Goal: Information Seeking & Learning: Find specific fact

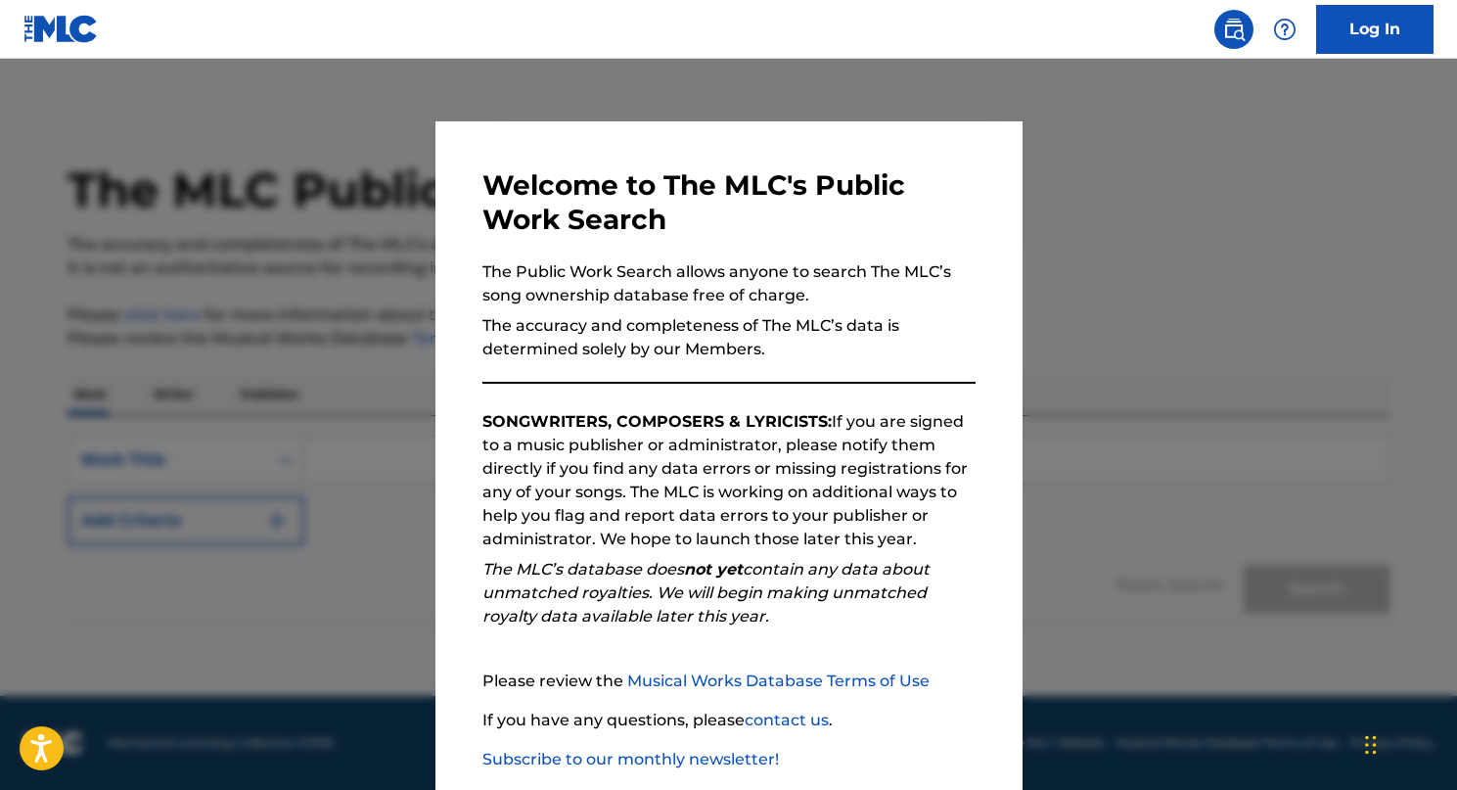
click at [1139, 323] on div at bounding box center [728, 454] width 1457 height 790
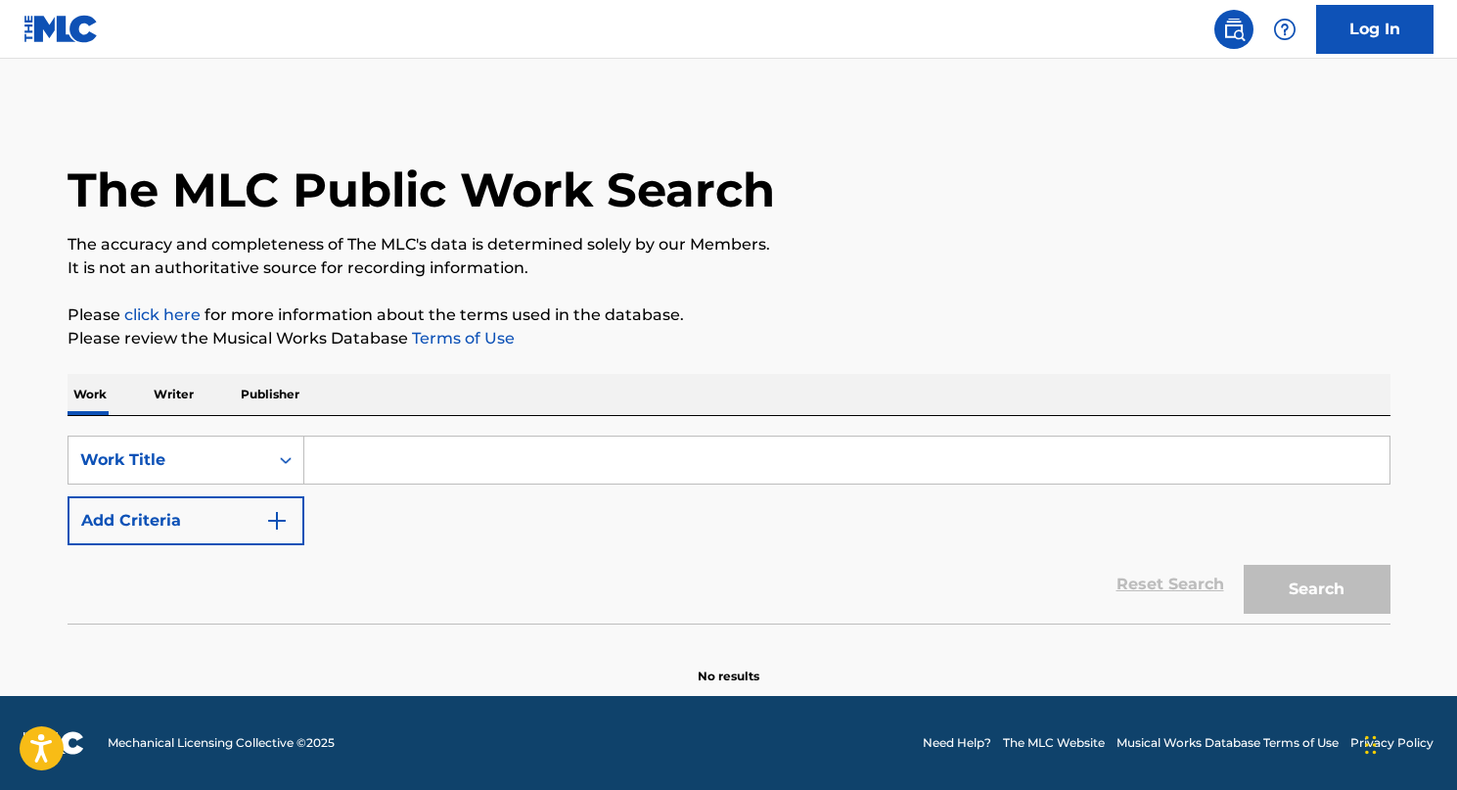
click at [350, 465] on input "Search Form" at bounding box center [846, 459] width 1085 height 47
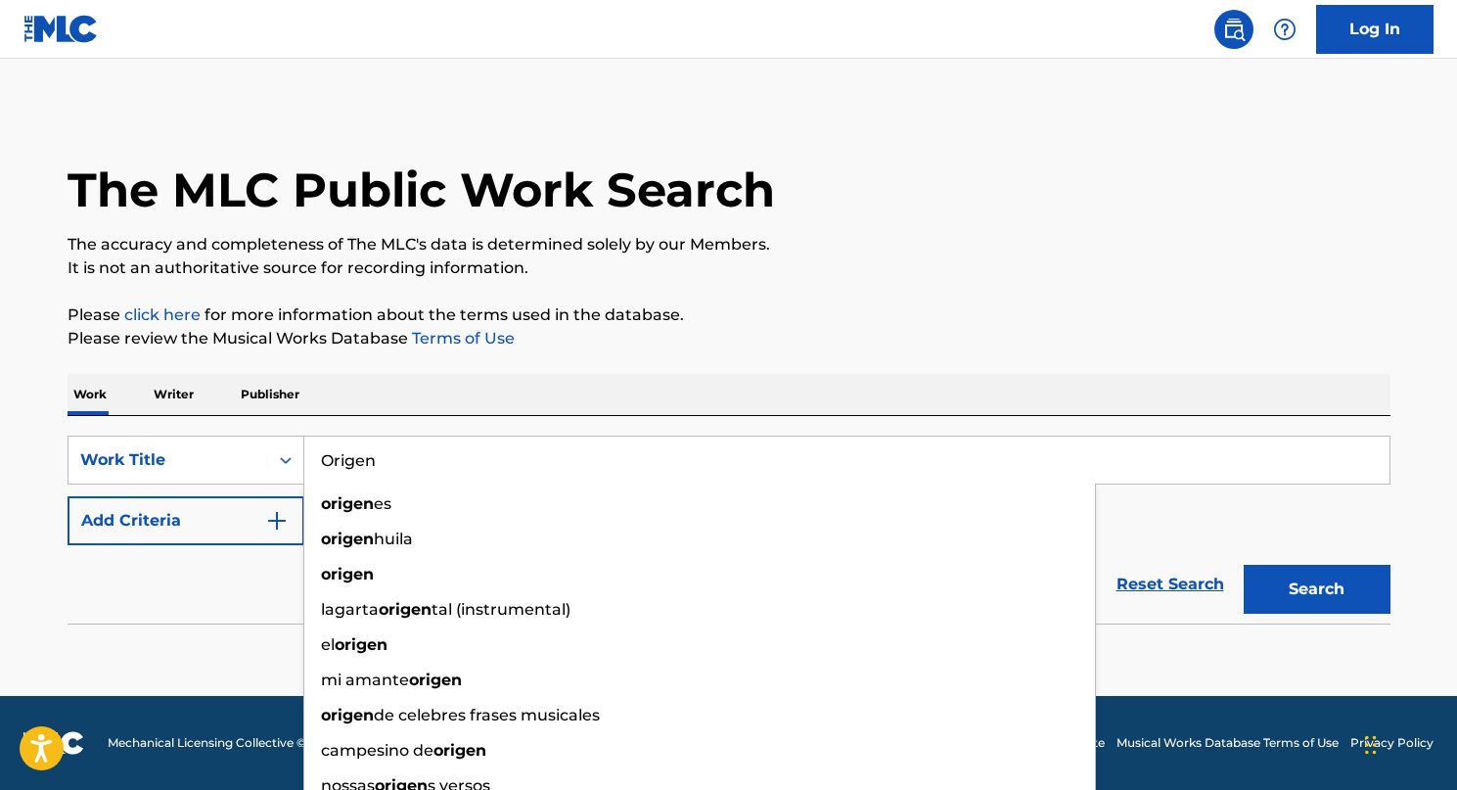
type input "Origen"
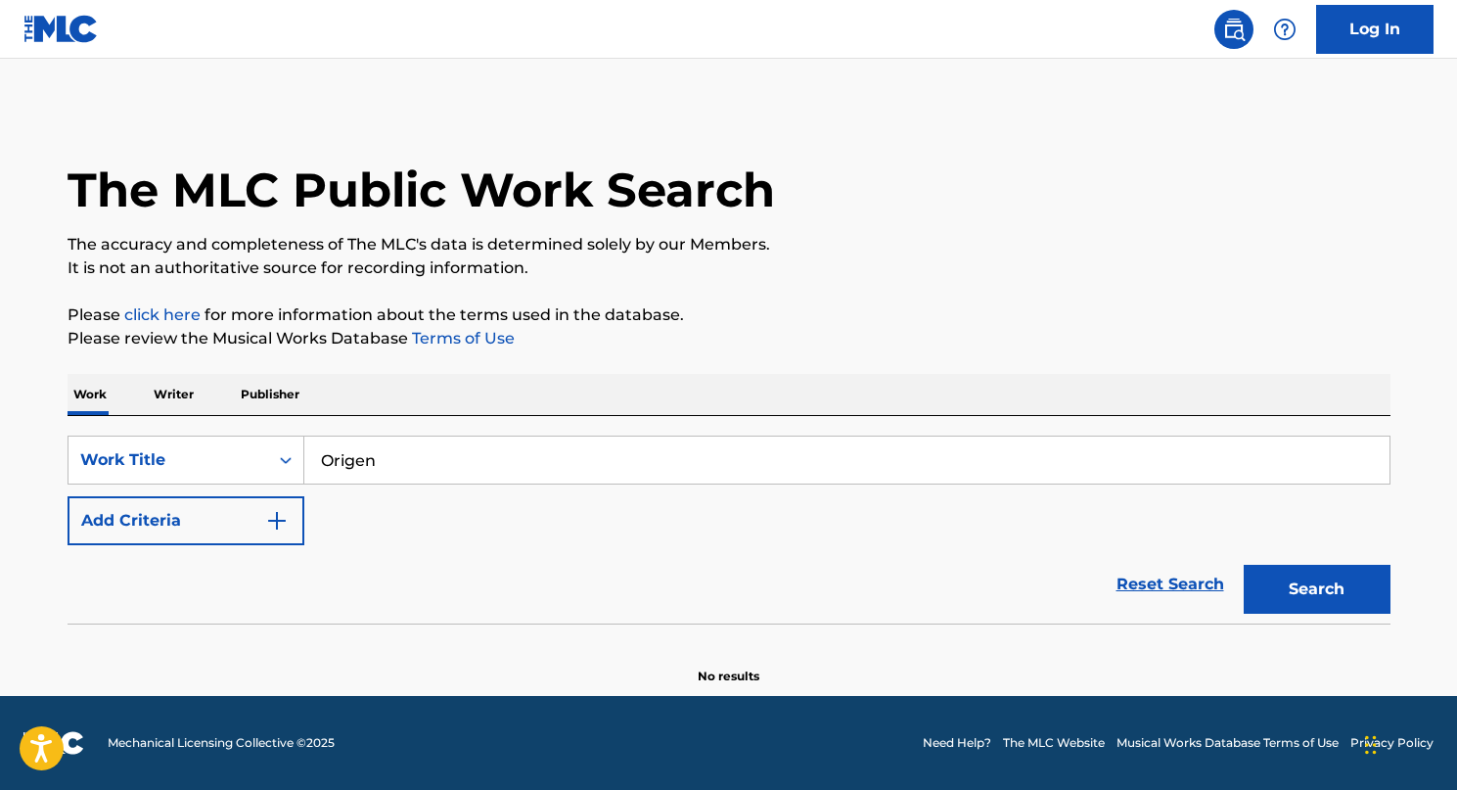
click at [162, 527] on button "Add Criteria" at bounding box center [186, 520] width 237 height 49
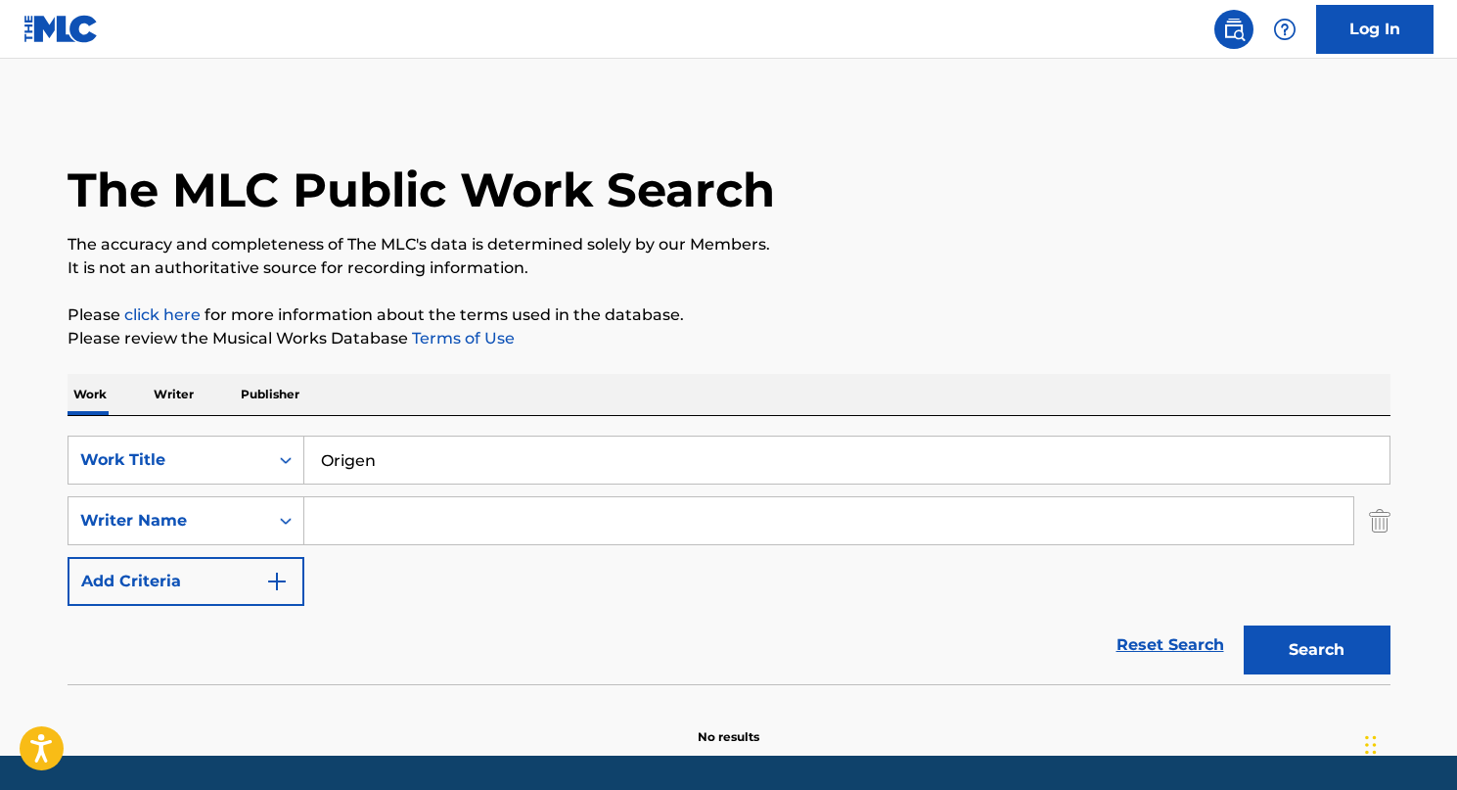
click at [376, 546] on div "SearchWithCriteria7d1730d2-2dcb-42a1-b8e5-35b0b8ba3936 Work Title Origen Search…" at bounding box center [729, 520] width 1323 height 170
click at [376, 533] on input "Search Form" at bounding box center [828, 520] width 1049 height 47
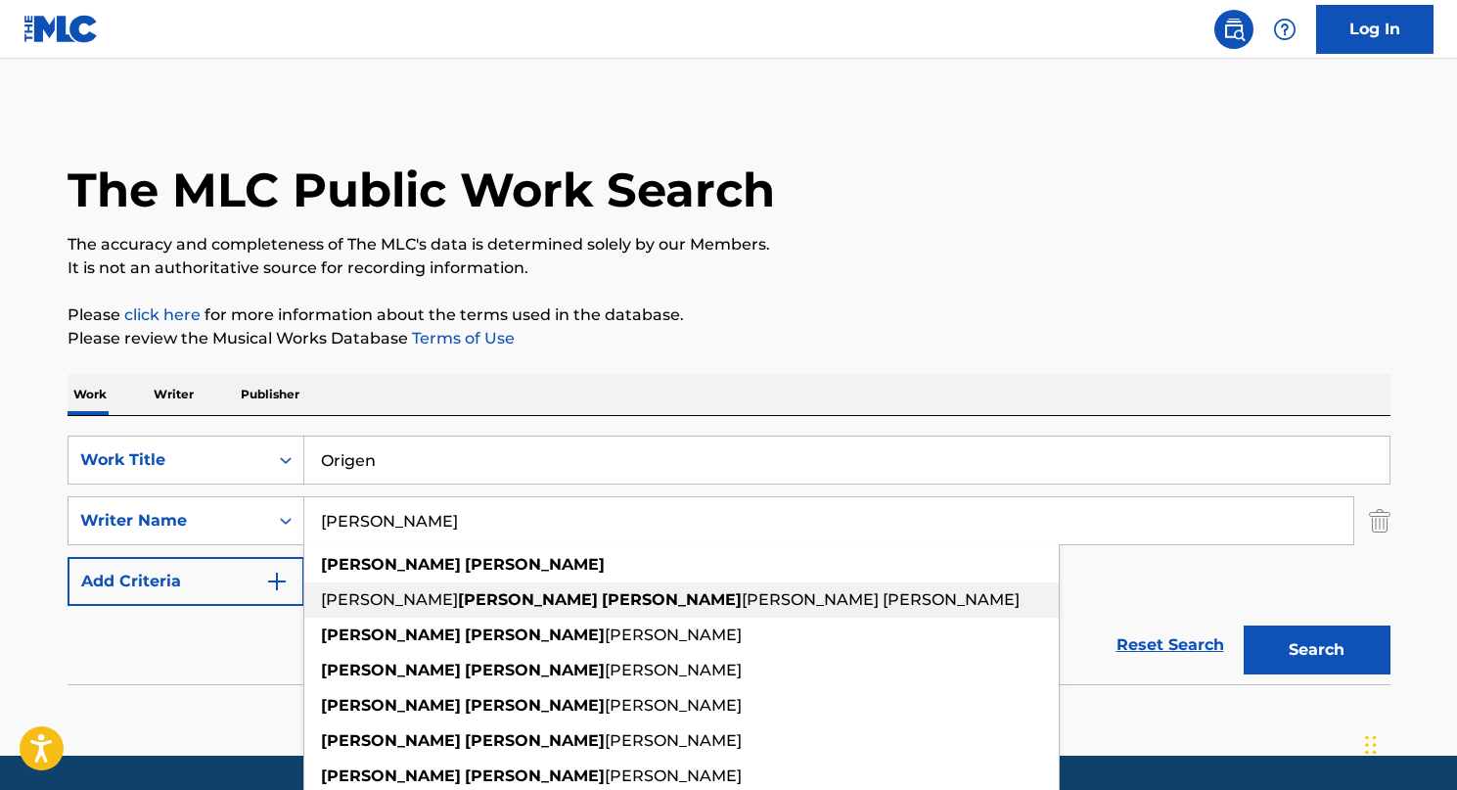
click at [602, 604] on strong "[PERSON_NAME]" at bounding box center [672, 599] width 140 height 19
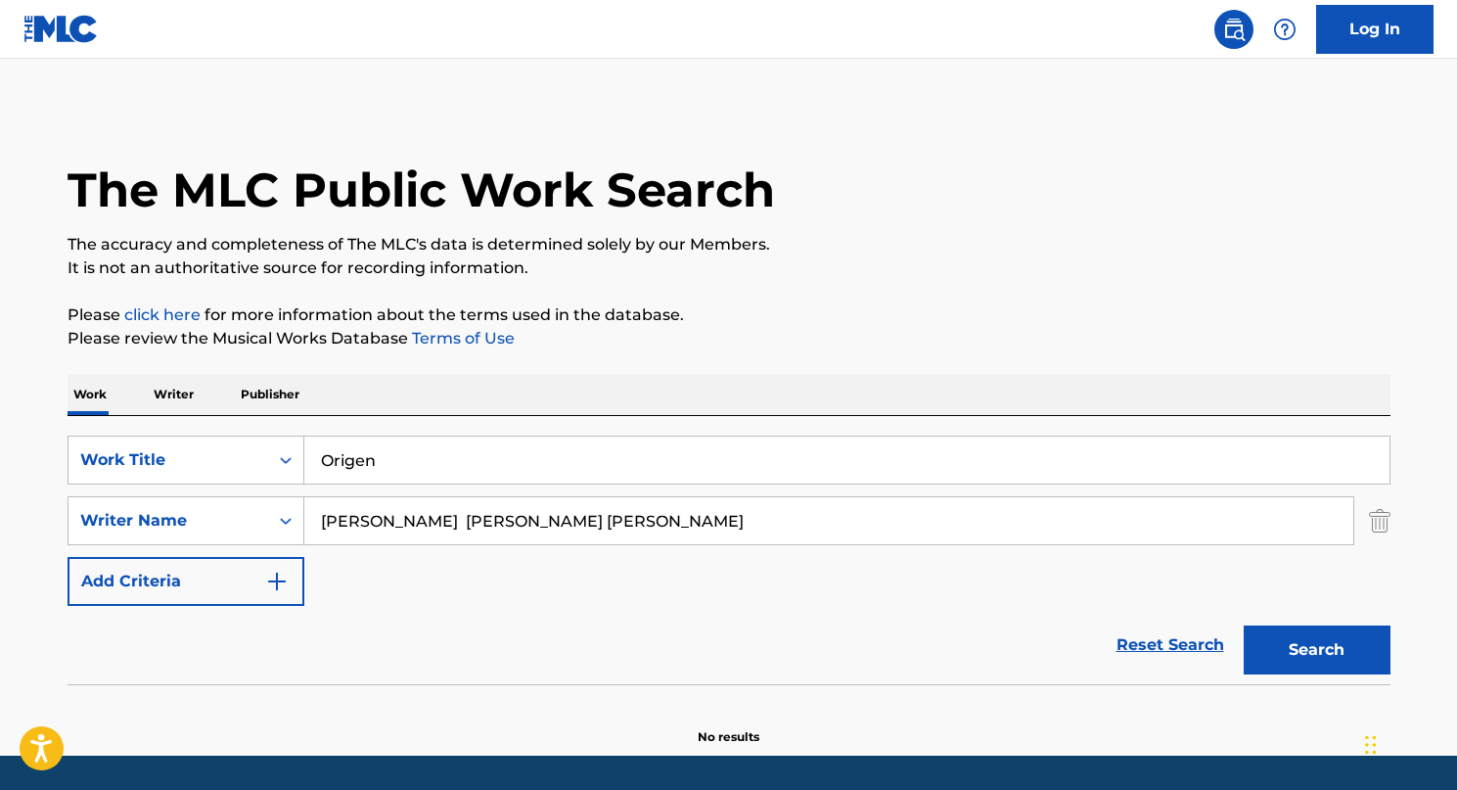
click at [1291, 650] on button "Search" at bounding box center [1316, 649] width 147 height 49
click at [641, 529] on input "[PERSON_NAME] [PERSON_NAME] [PERSON_NAME]" at bounding box center [828, 520] width 1049 height 47
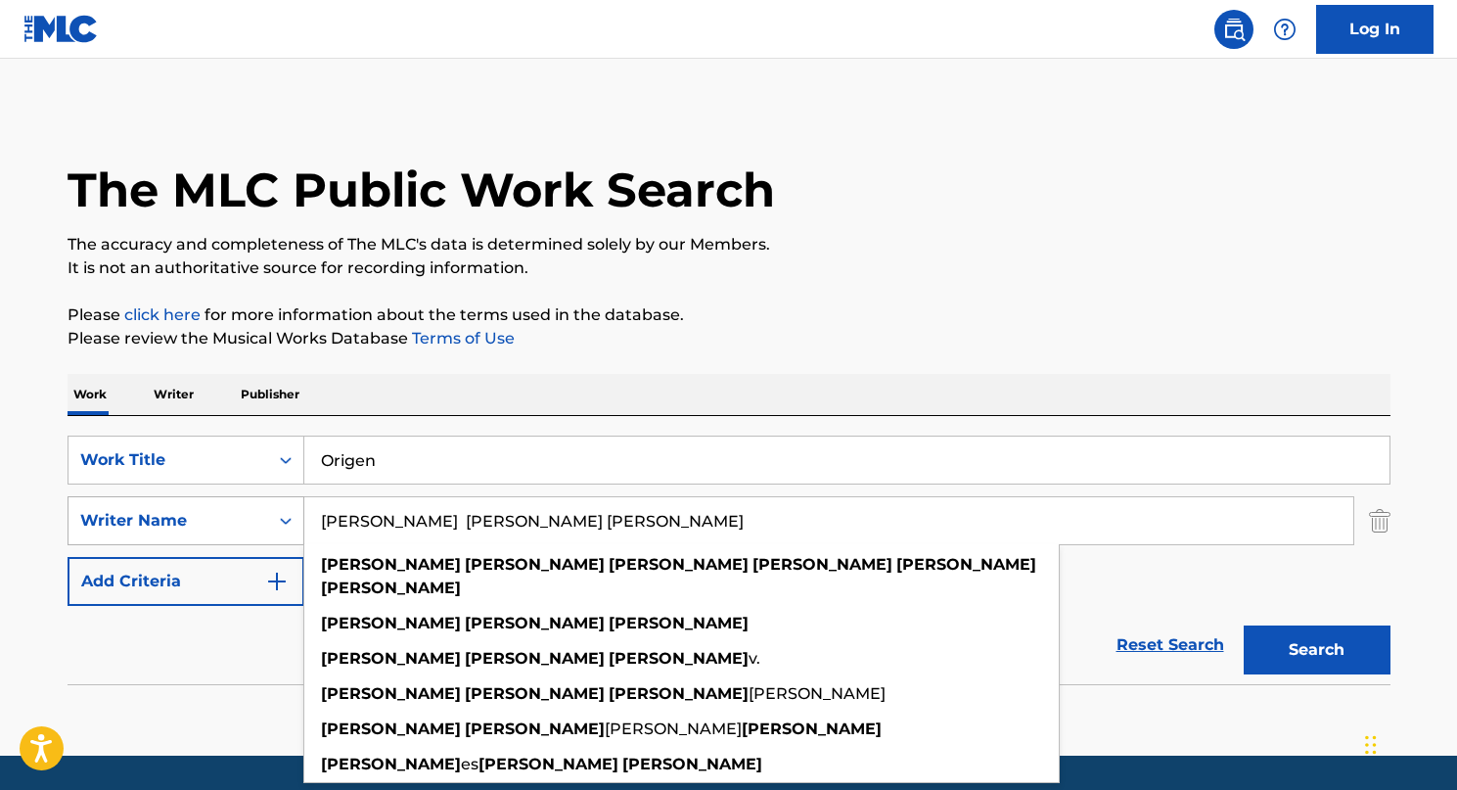
drag, startPoint x: 512, startPoint y: 522, endPoint x: 243, endPoint y: 514, distance: 269.2
click at [290, 518] on div "SearchWithCriteria8dd20874-1463-47ae-b6a5-417aca2810c1 Writer Name [PERSON_NAME…" at bounding box center [729, 520] width 1323 height 49
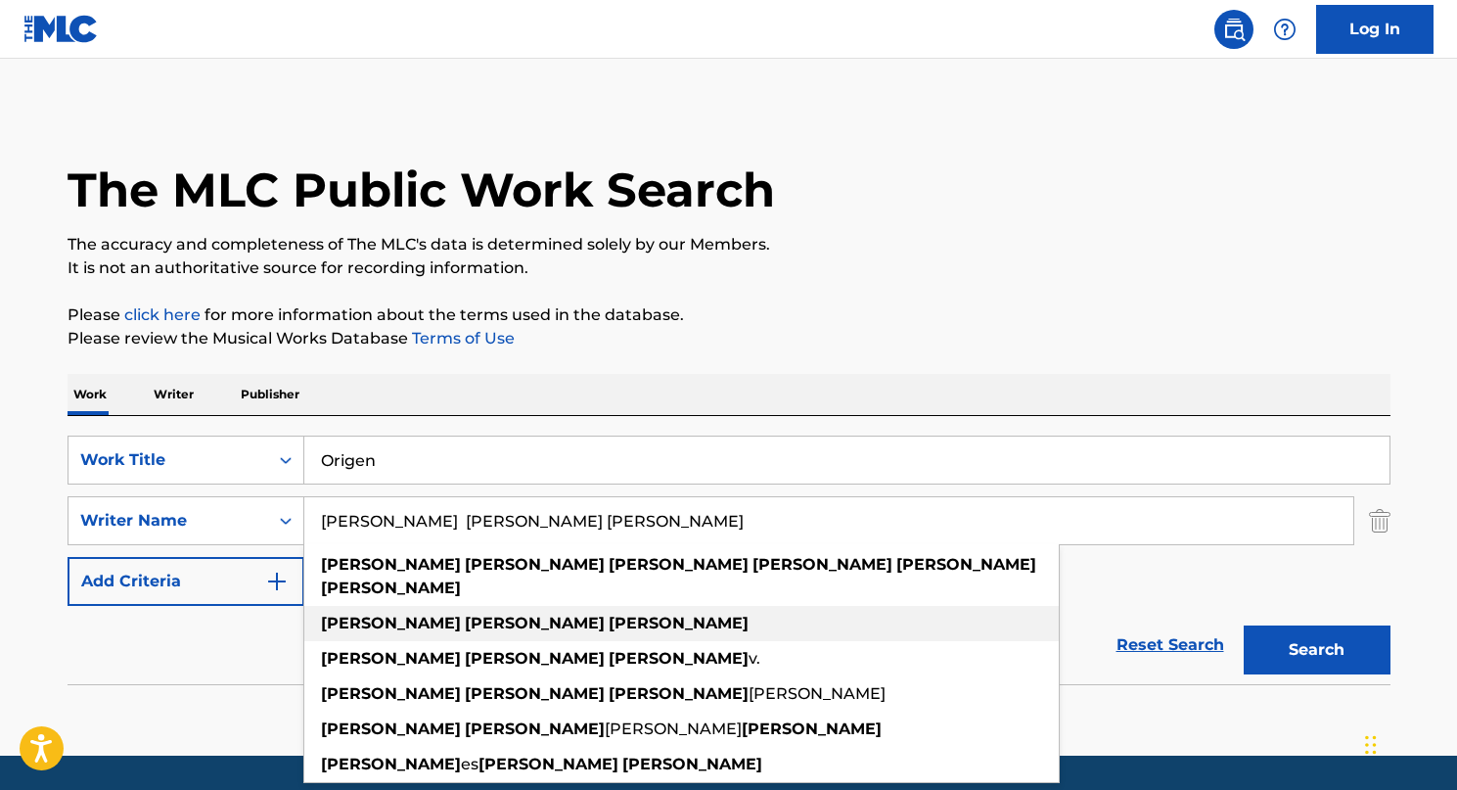
click at [609, 613] on strong "[PERSON_NAME]" at bounding box center [679, 622] width 140 height 19
type input "[PERSON_NAME]"
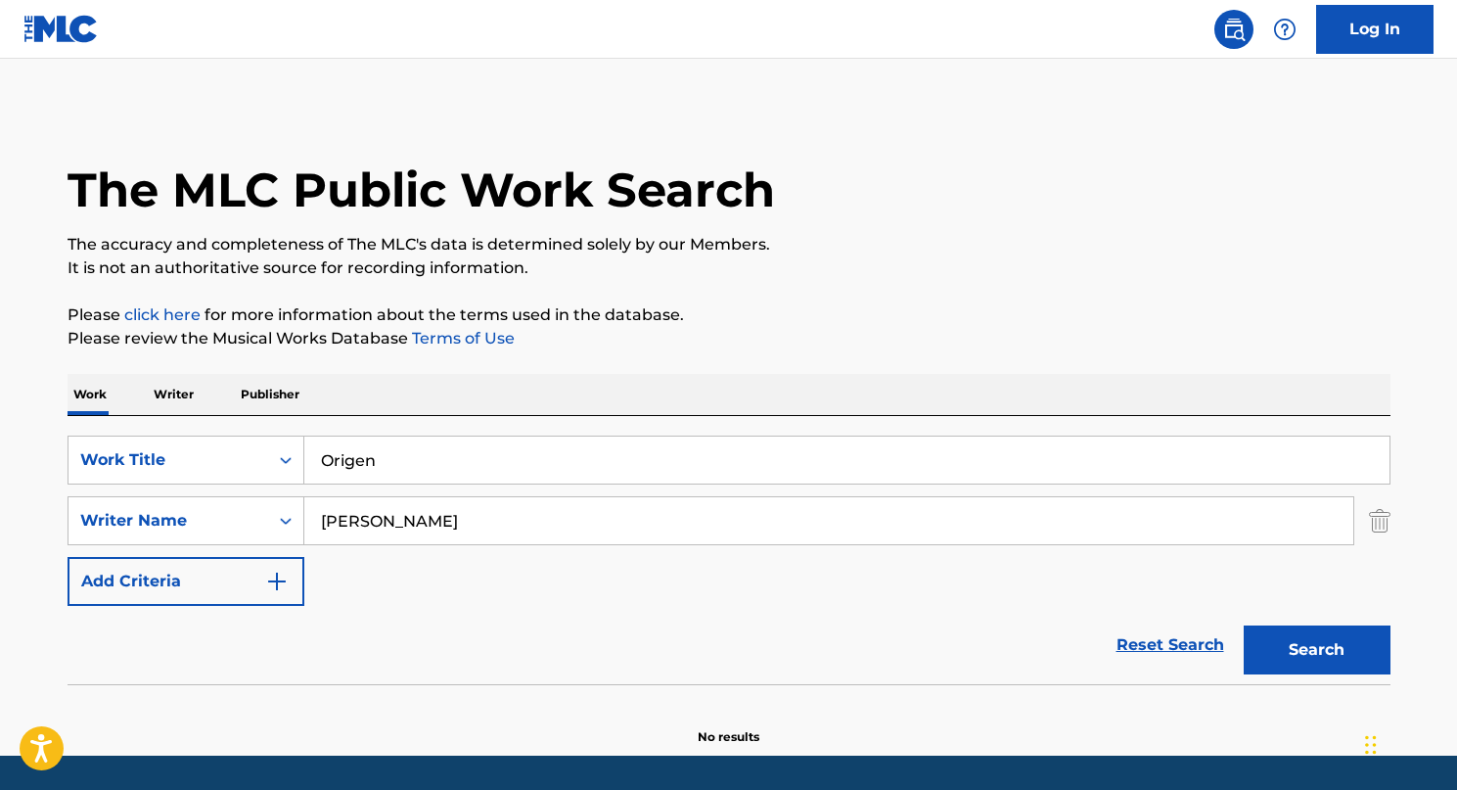
click at [1344, 650] on button "Search" at bounding box center [1316, 649] width 147 height 49
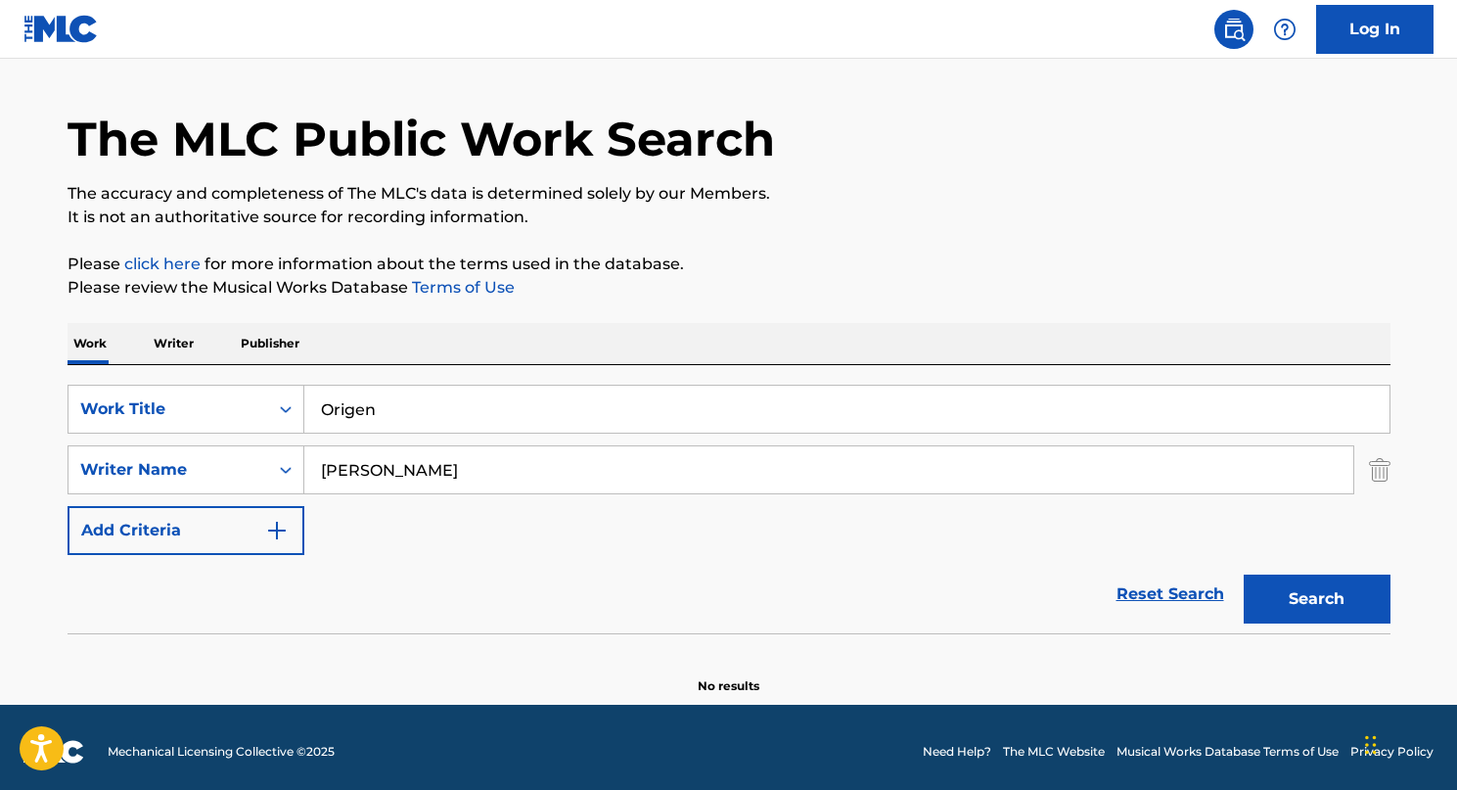
scroll to position [60, 0]
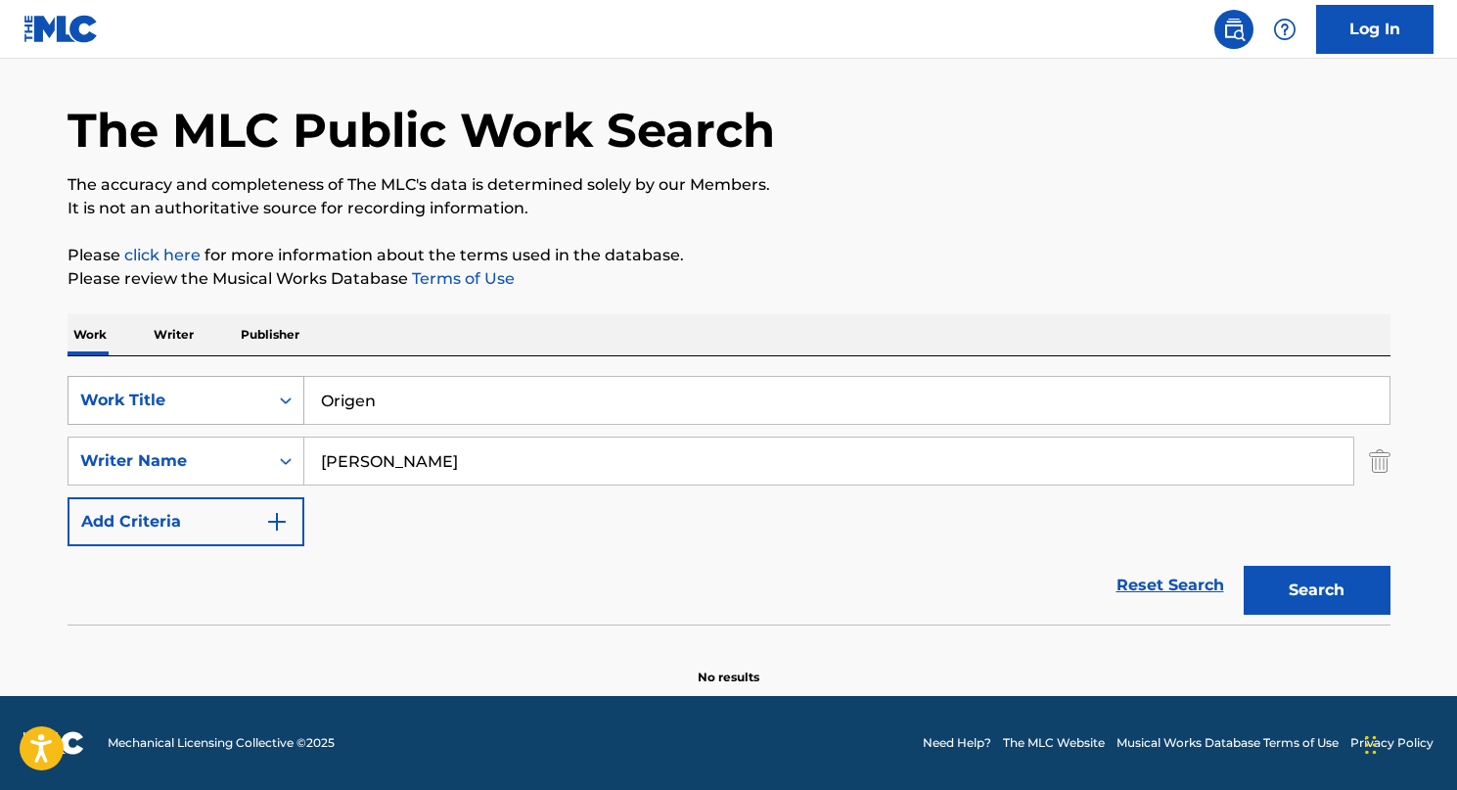
drag, startPoint x: 424, startPoint y: 409, endPoint x: 235, endPoint y: 380, distance: 191.1
click at [260, 381] on div "SearchWithCriteria7d1730d2-2dcb-42a1-b8e5-35b0b8ba3936 Work Title Origen" at bounding box center [729, 400] width 1323 height 49
drag, startPoint x: 518, startPoint y: 459, endPoint x: 172, endPoint y: 403, distance: 349.8
click at [173, 404] on div "SearchWithCriteria7d1730d2-2dcb-42a1-b8e5-35b0b8ba3936 Work Title SearchWithCri…" at bounding box center [729, 461] width 1323 height 170
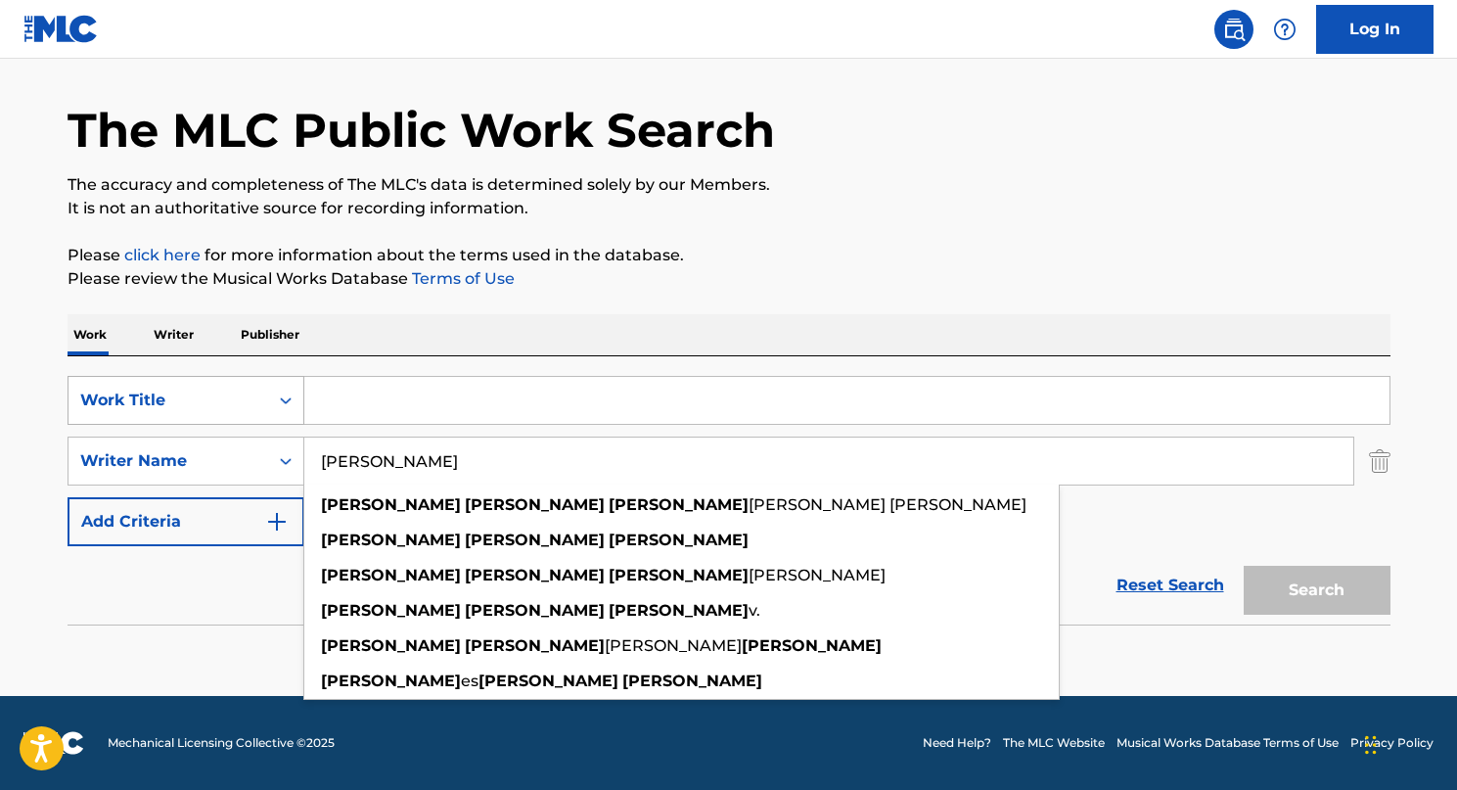
click at [197, 392] on div "Work Title" at bounding box center [168, 399] width 176 height 23
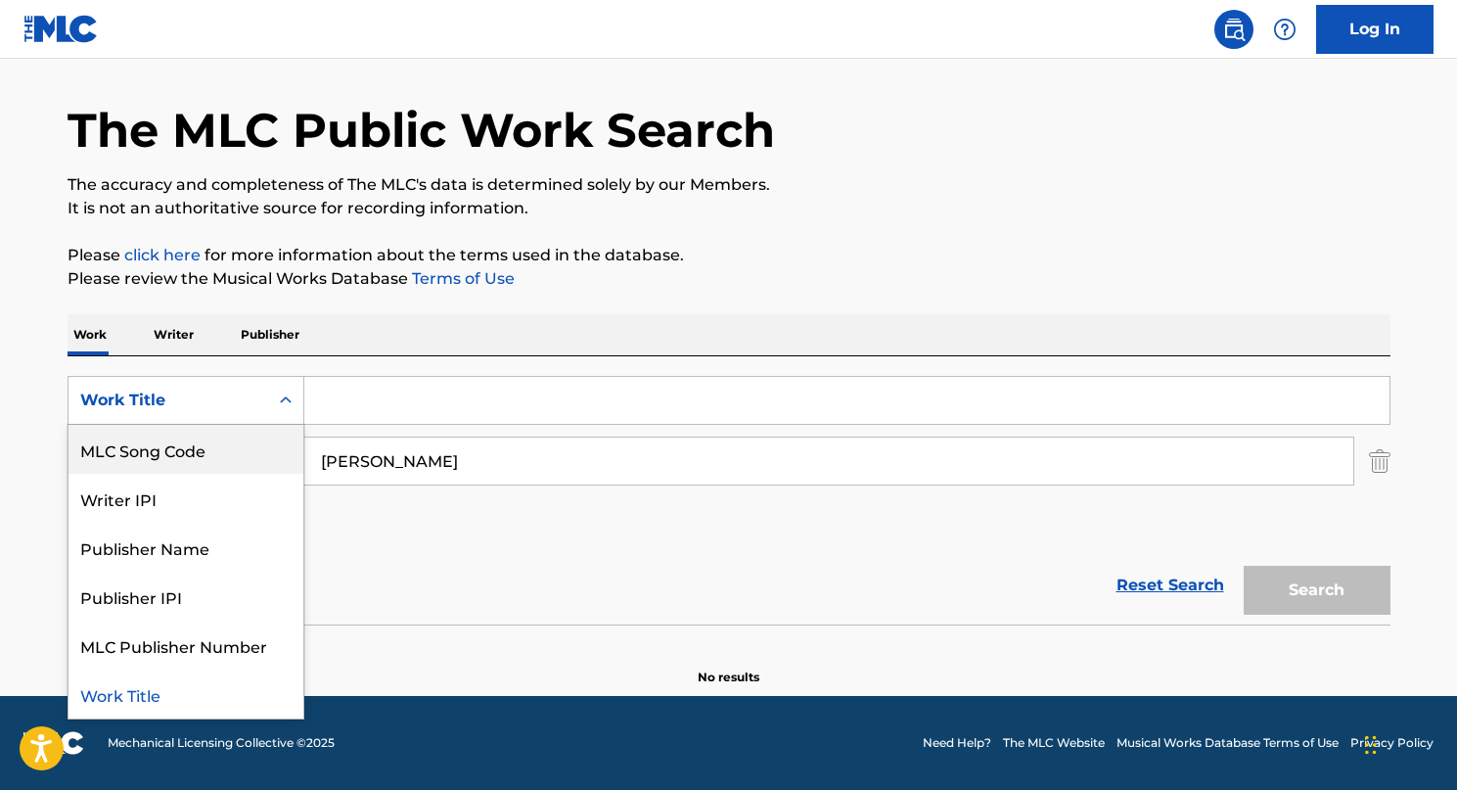
scroll to position [0, 0]
click at [190, 327] on p "Writer" at bounding box center [174, 334] width 52 height 41
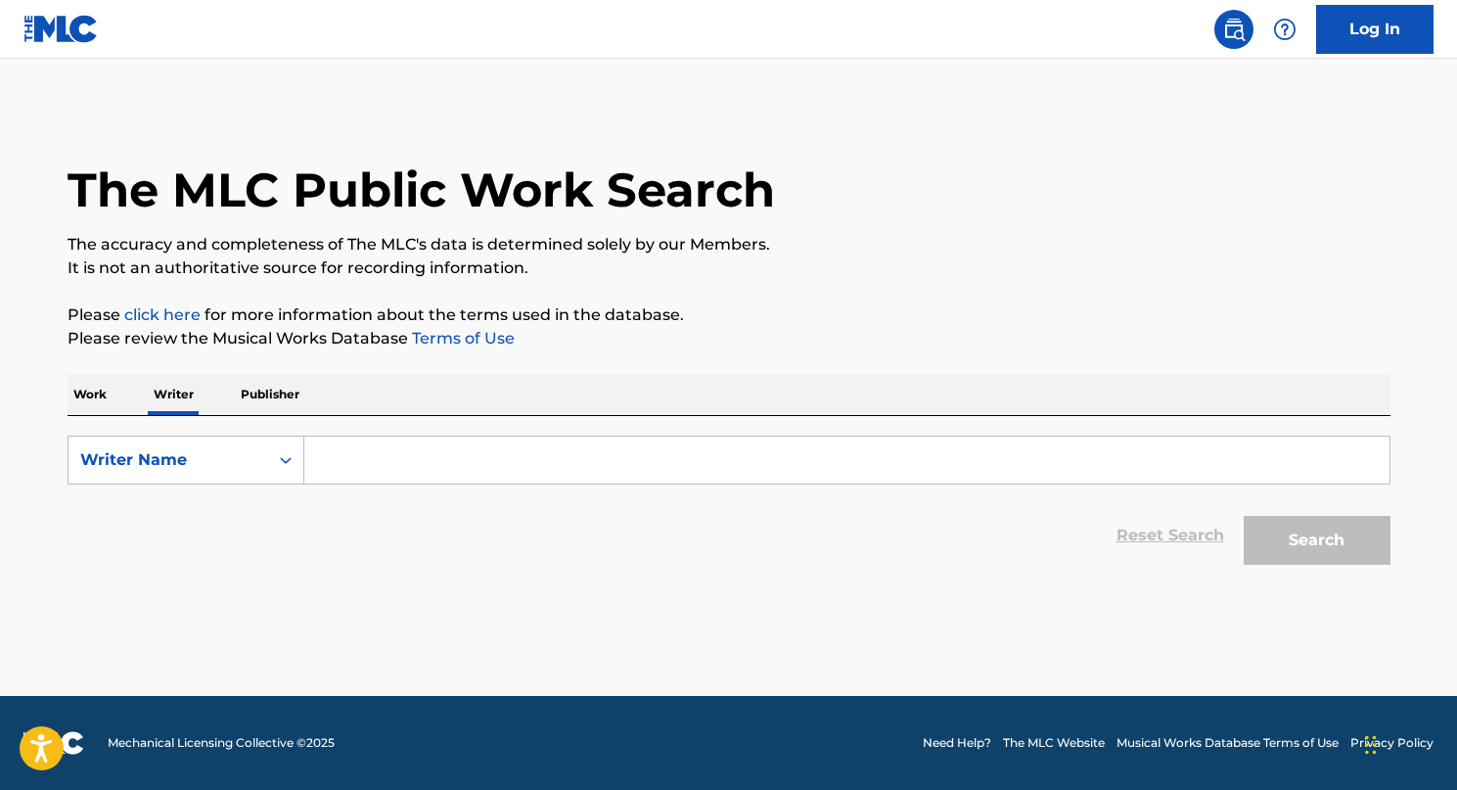
click at [369, 445] on input "Search Form" at bounding box center [846, 459] width 1085 height 47
paste input "[PERSON_NAME]"
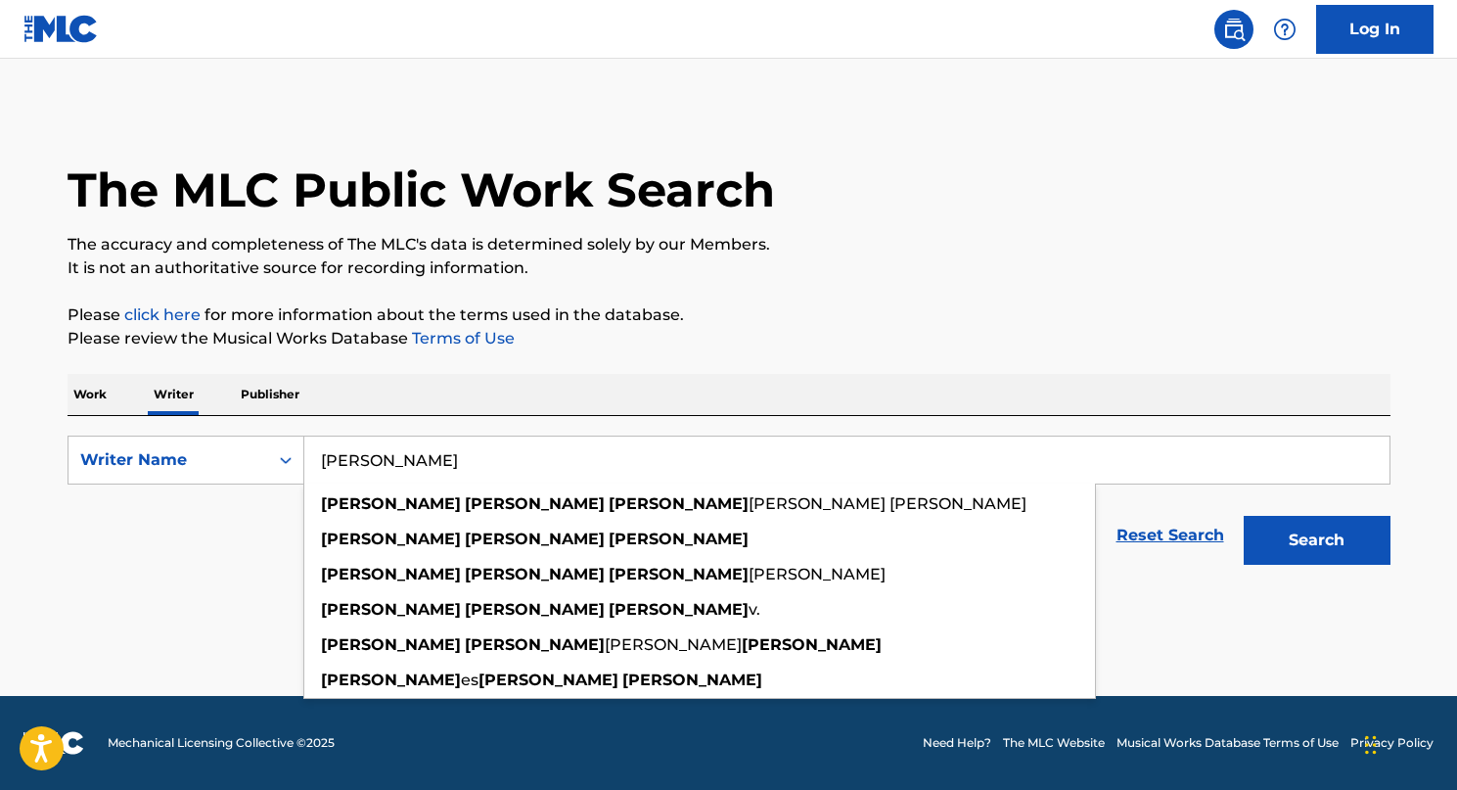
click at [1323, 538] on button "Search" at bounding box center [1316, 540] width 147 height 49
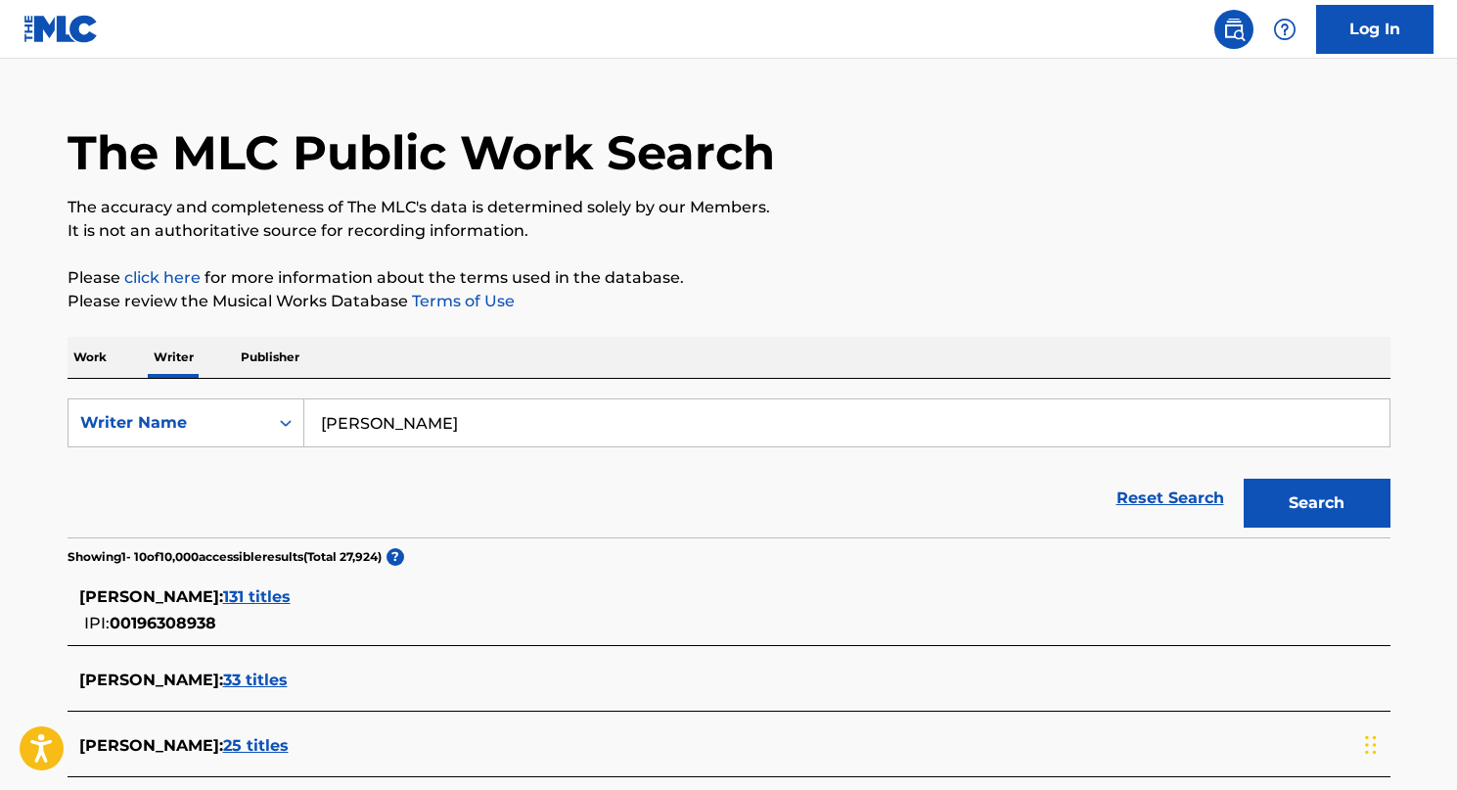
scroll to position [189, 0]
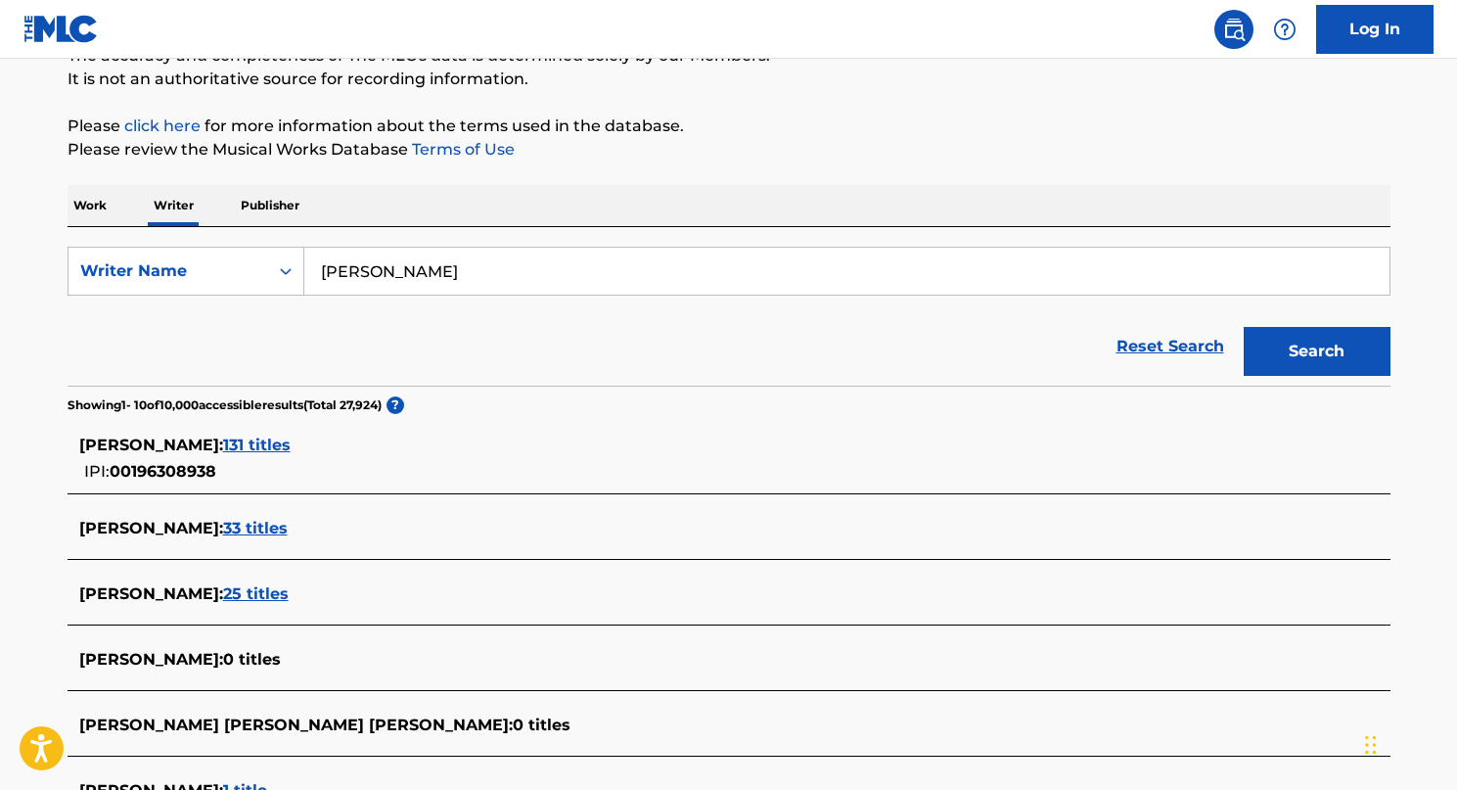
click at [291, 437] on span "131 titles" at bounding box center [257, 444] width 68 height 19
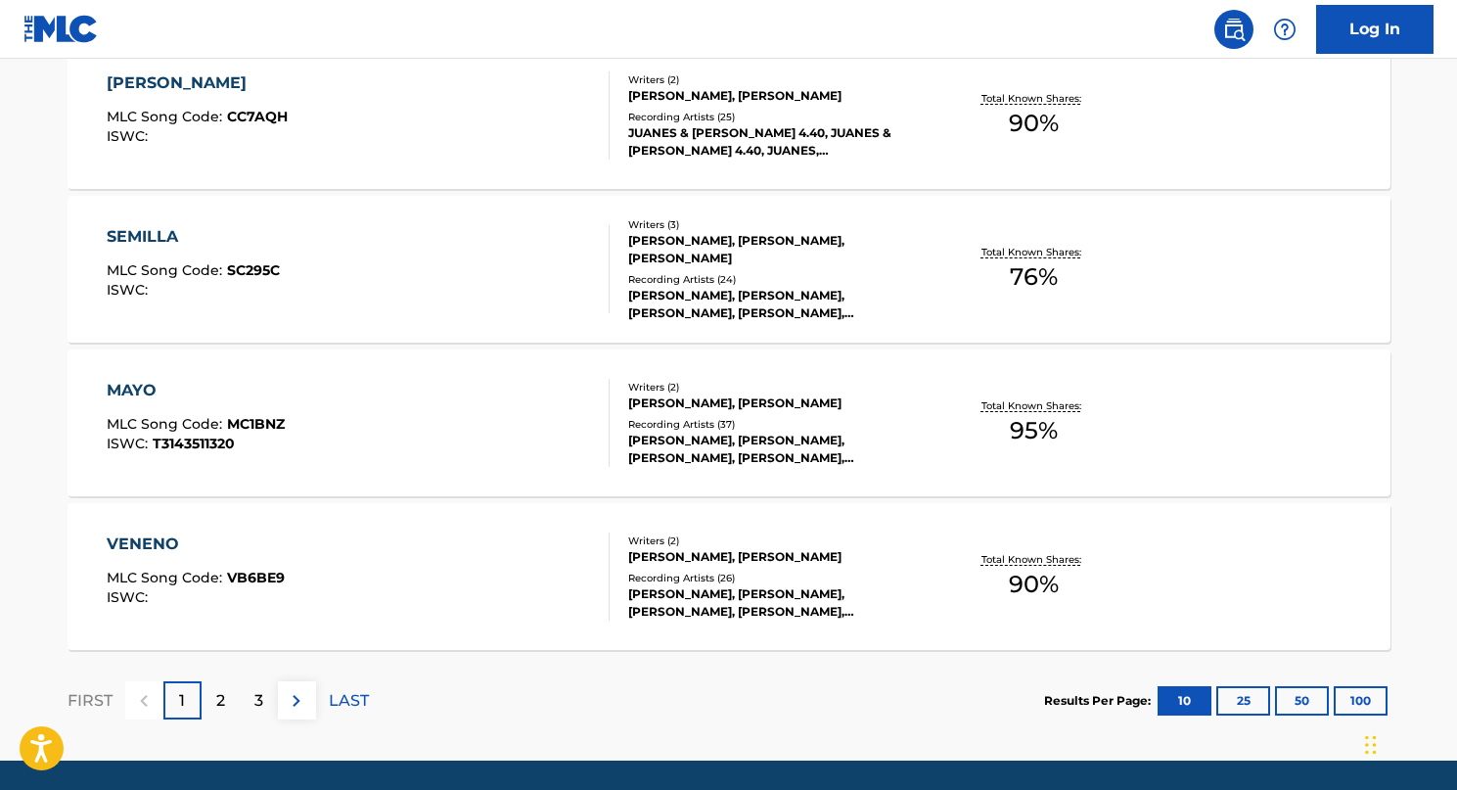
scroll to position [1529, 0]
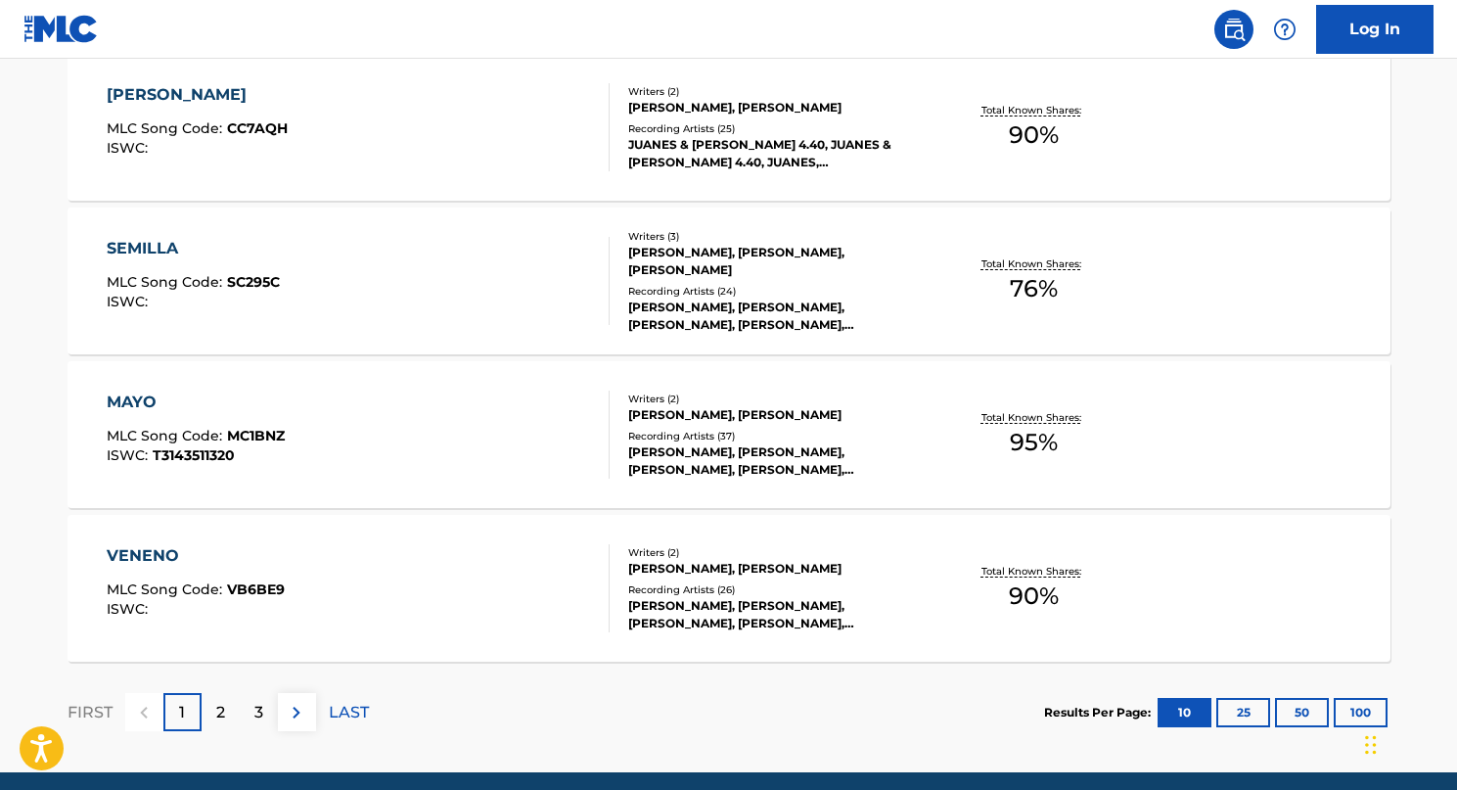
click at [211, 711] on div "2" at bounding box center [221, 712] width 38 height 38
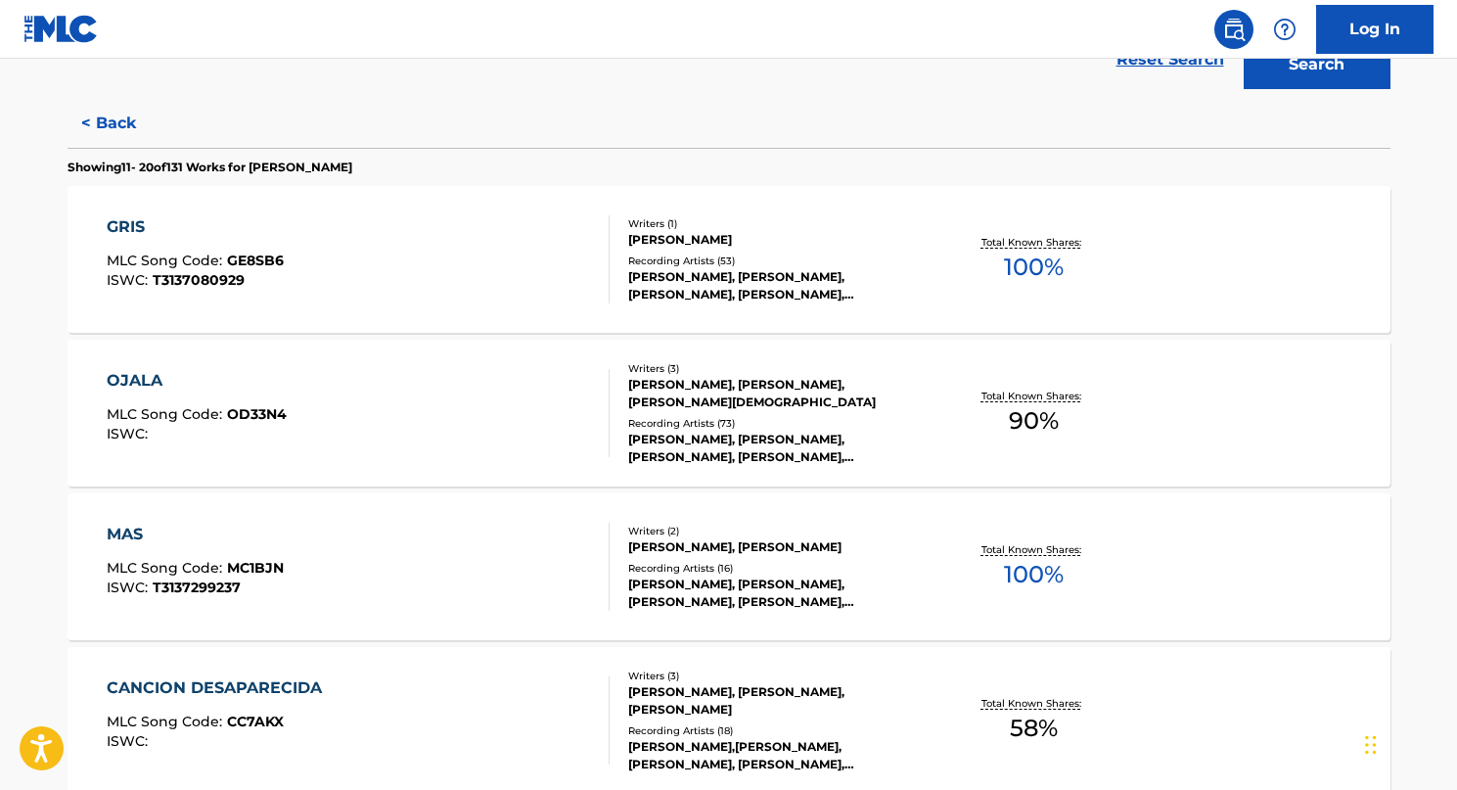
scroll to position [0, 0]
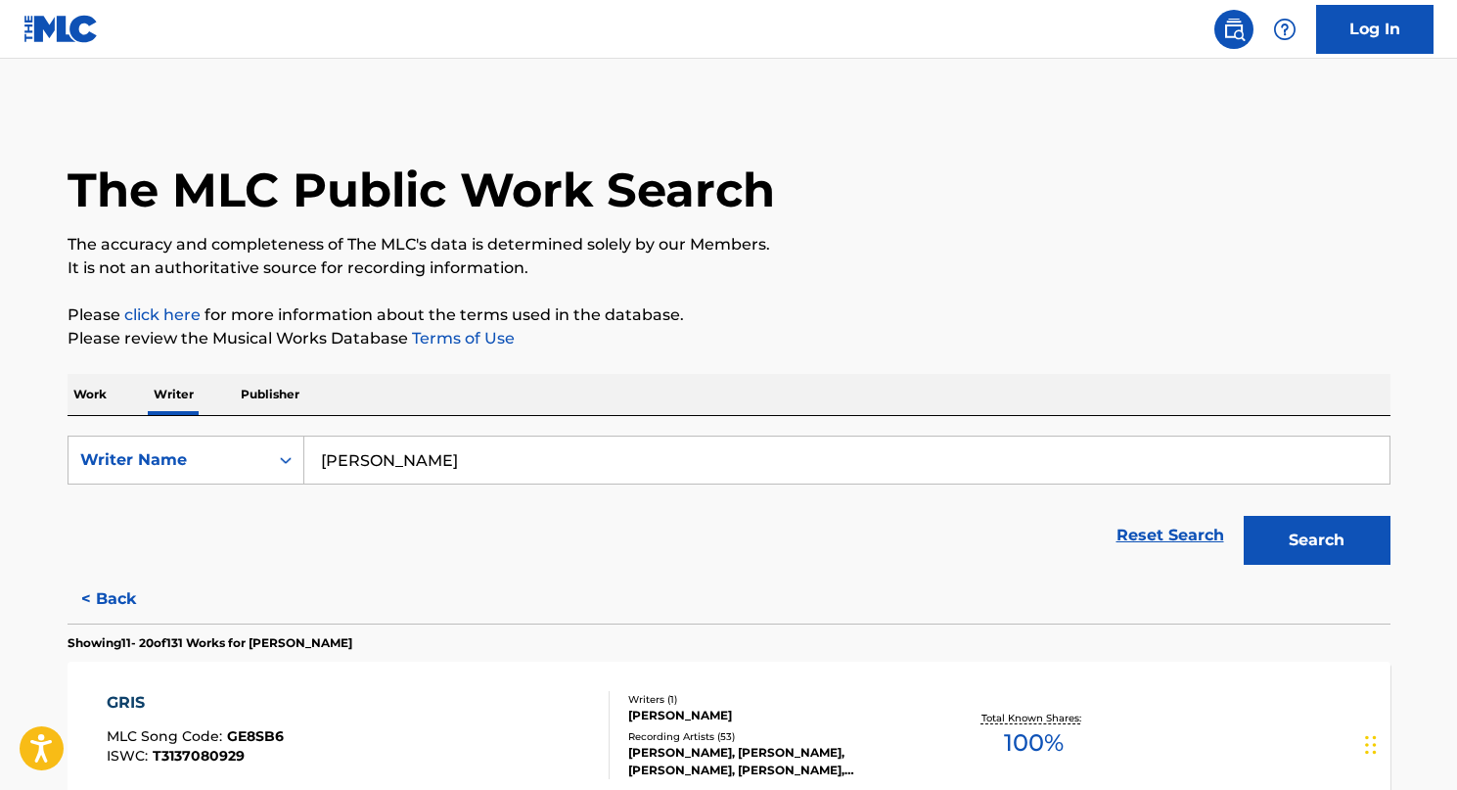
drag, startPoint x: 508, startPoint y: 462, endPoint x: 520, endPoint y: 459, distance: 13.1
click at [508, 462] on input "[PERSON_NAME]" at bounding box center [846, 459] width 1085 height 47
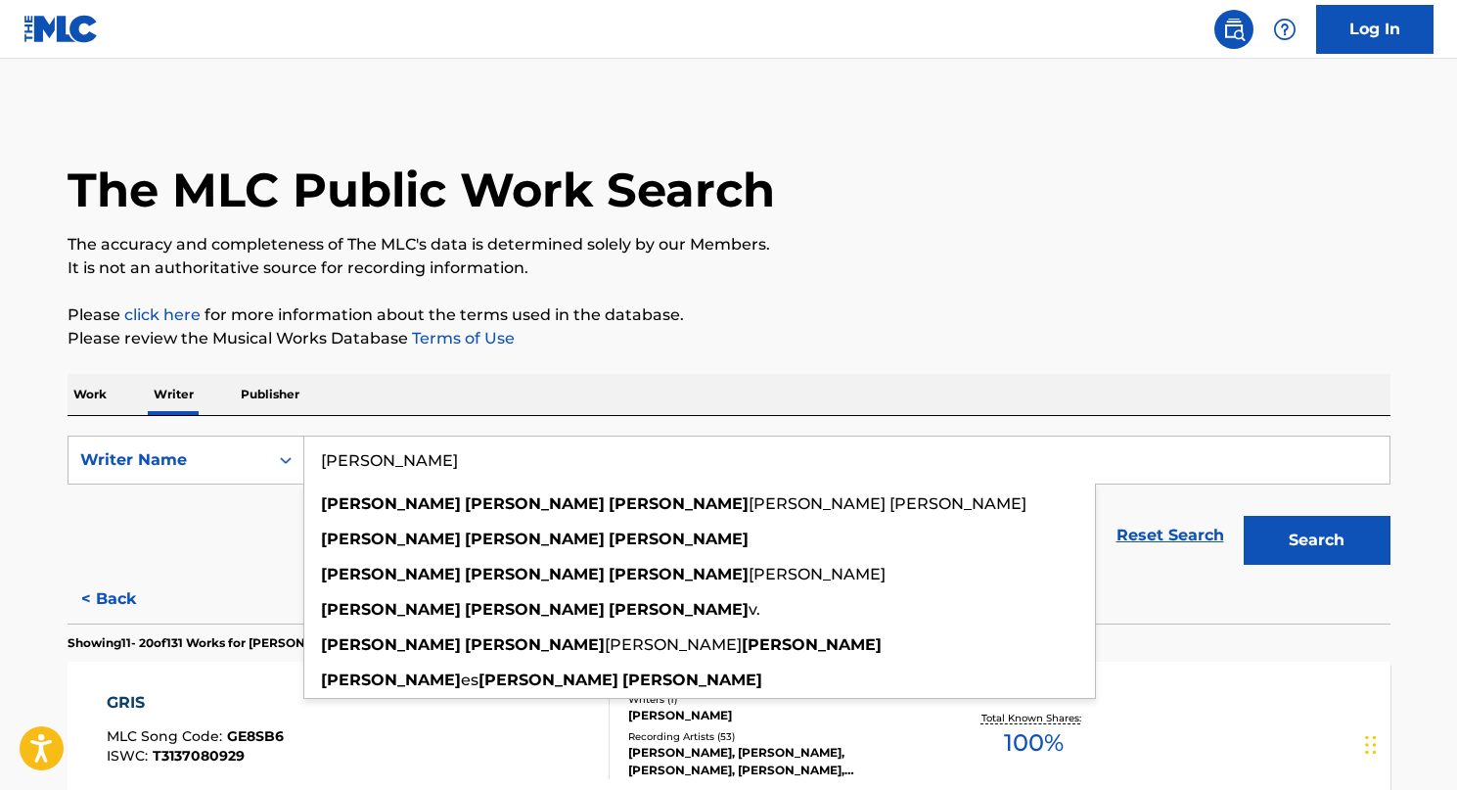
drag, startPoint x: 513, startPoint y: 456, endPoint x: 227, endPoint y: 429, distance: 286.9
click at [244, 437] on div "SearchWithCriteriaa59db528-c907-43d0-bda6-ddc8f456b5c4 Writer Name [PERSON_NAME…" at bounding box center [729, 459] width 1323 height 49
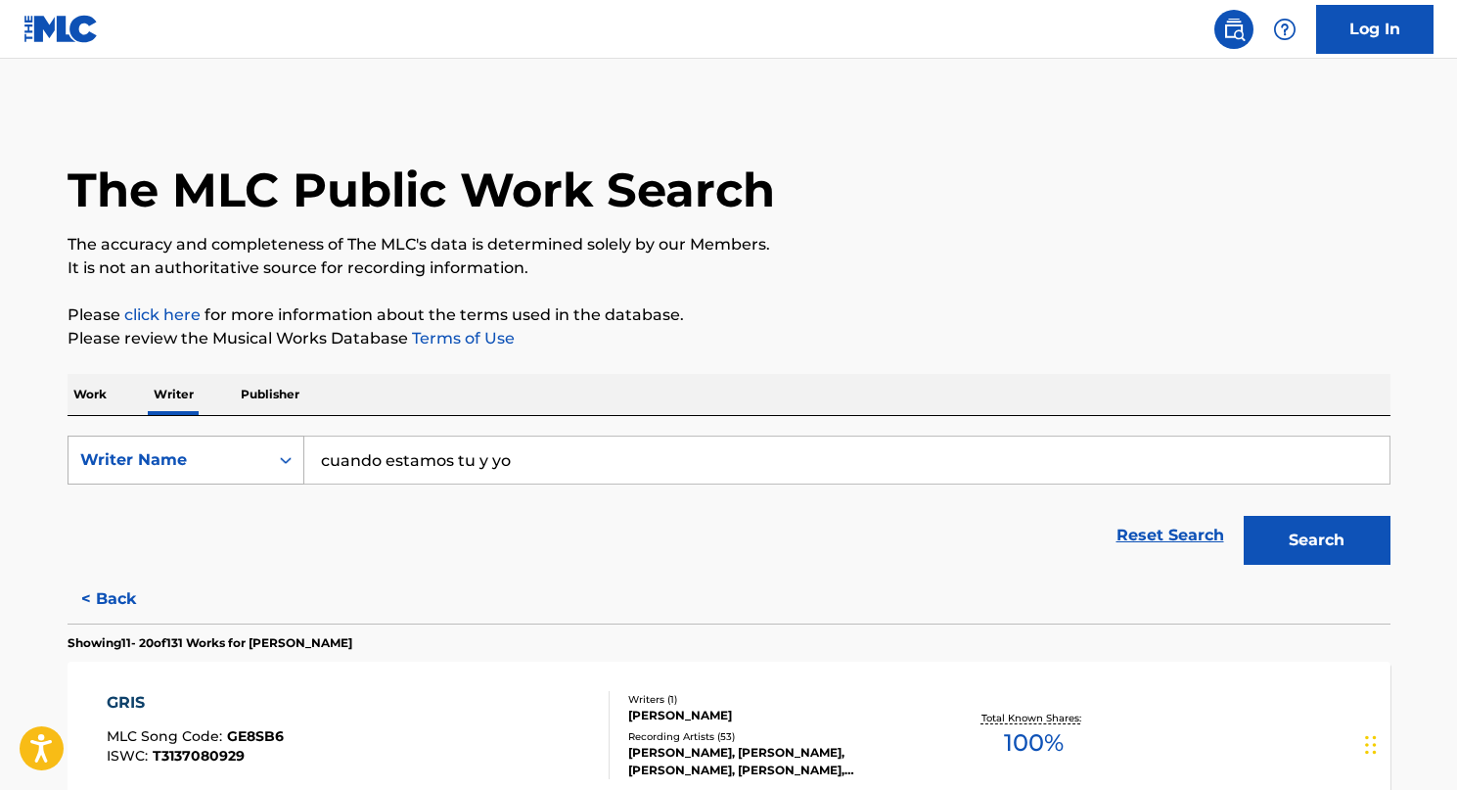
drag, startPoint x: 537, startPoint y: 459, endPoint x: 96, endPoint y: 437, distance: 441.8
click at [100, 437] on div "SearchWithCriteriaa59db528-c907-43d0-bda6-ddc8f456b5c4 Writer Name cuando estam…" at bounding box center [729, 459] width 1323 height 49
type input "cuando estamos tu y yo"
click at [76, 387] on p "Work" at bounding box center [90, 394] width 45 height 41
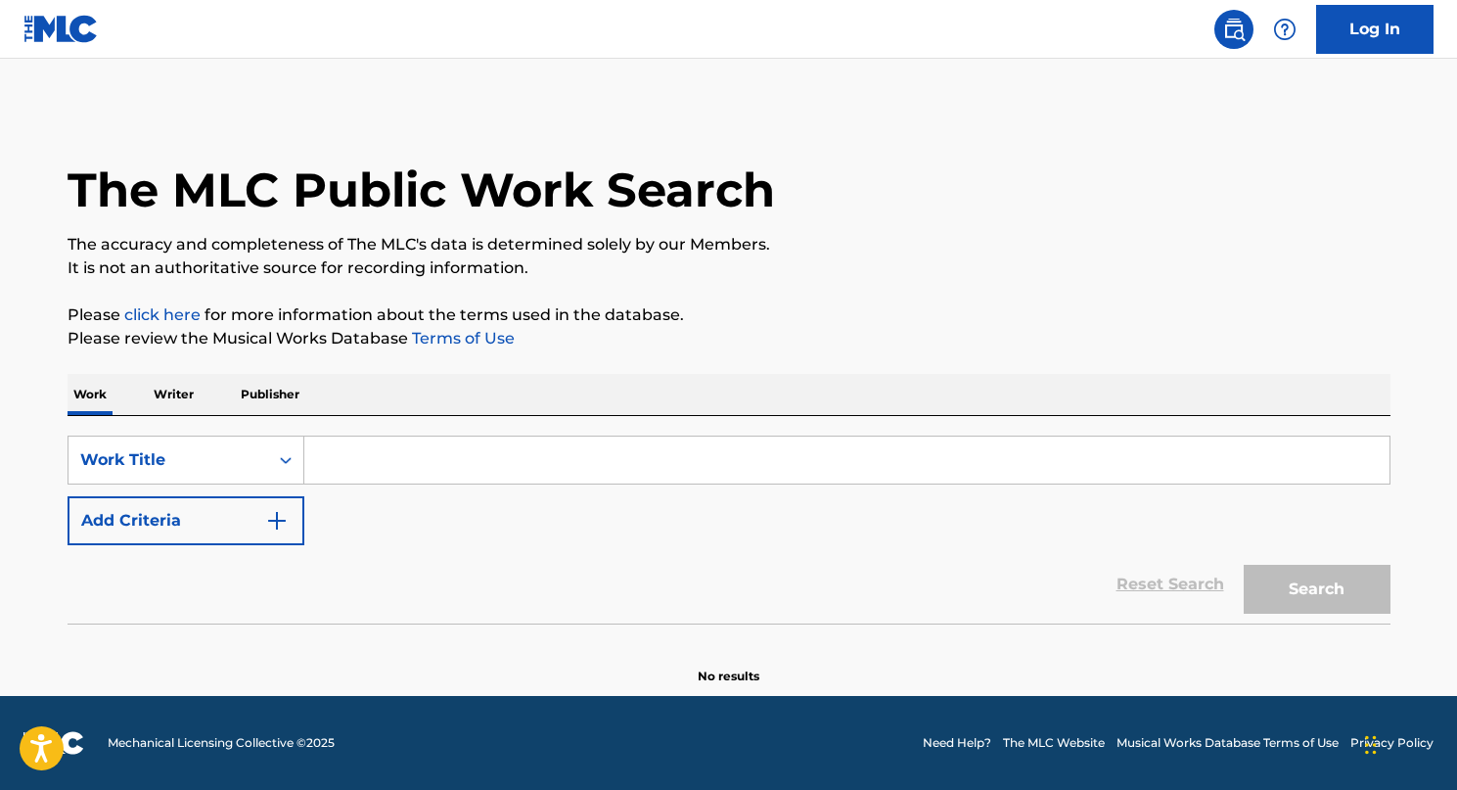
click at [388, 458] on input "Search Form" at bounding box center [846, 459] width 1085 height 47
paste input "cuando estamos tu y yo"
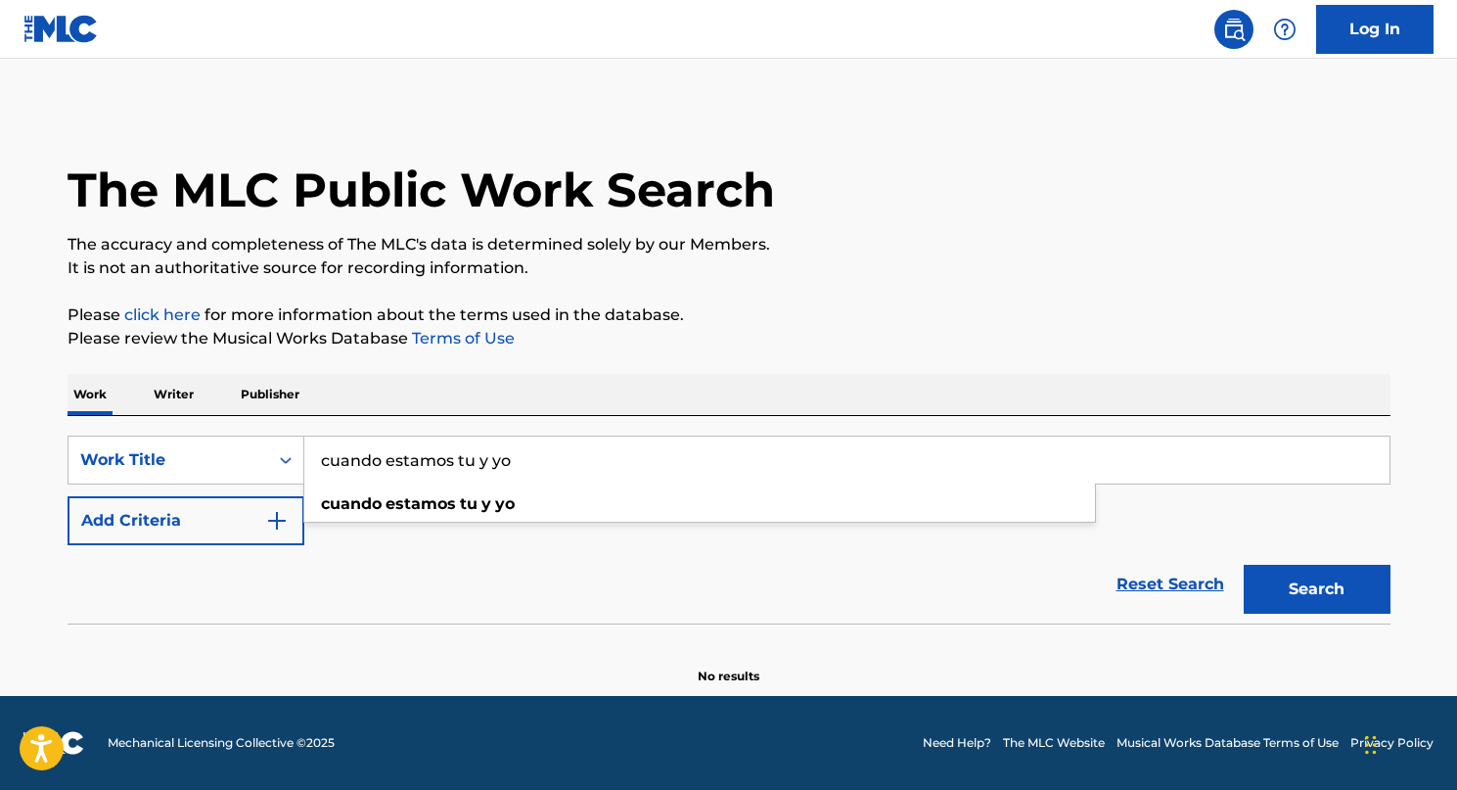
type input "cuando estamos tu y yo"
click at [1309, 578] on button "Search" at bounding box center [1316, 588] width 147 height 49
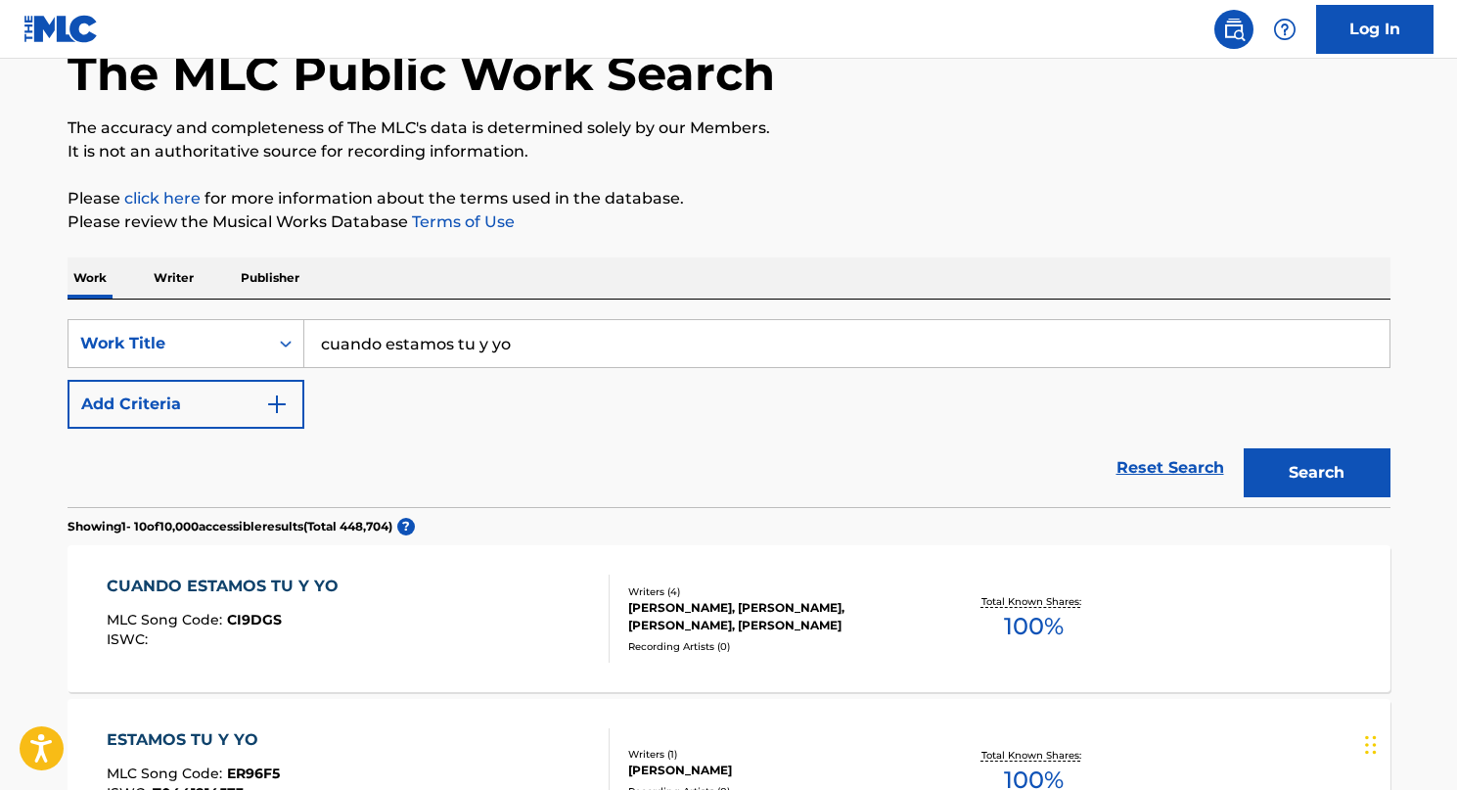
scroll to position [317, 0]
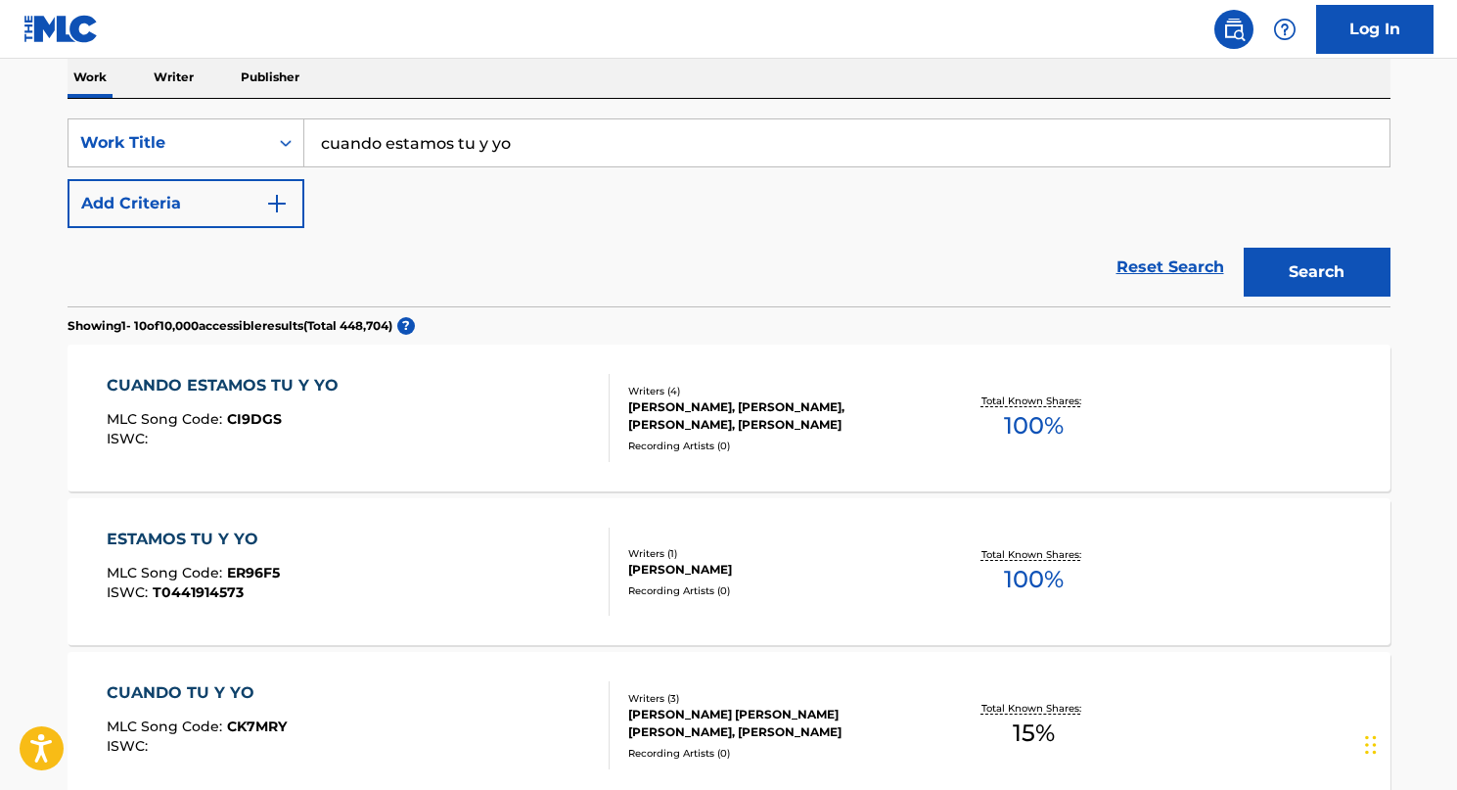
click at [255, 376] on div "CUANDO ESTAMOS TU Y YO" at bounding box center [228, 385] width 242 height 23
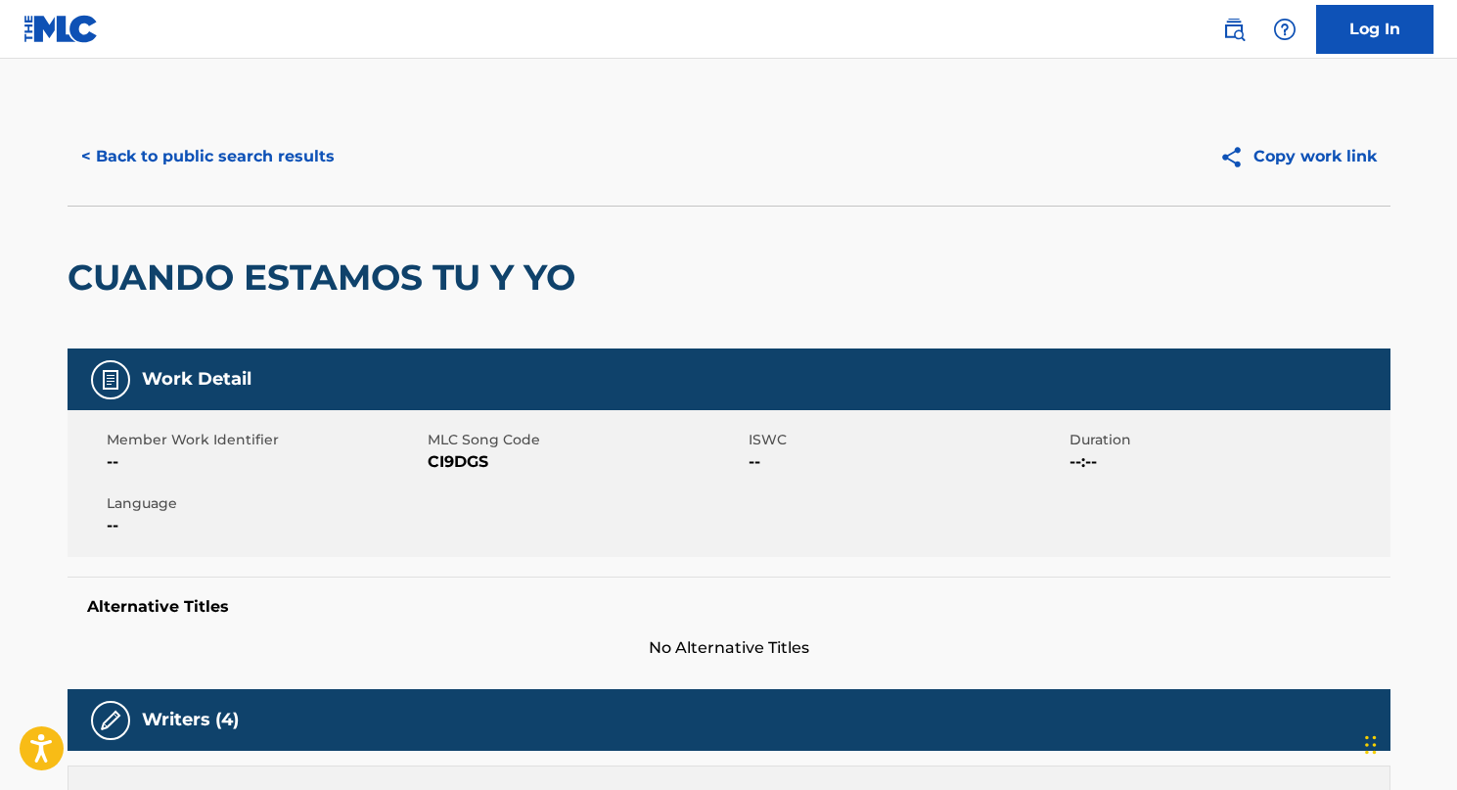
click at [68, 31] on img at bounding box center [60, 29] width 75 height 28
